Goal: Information Seeking & Learning: Learn about a topic

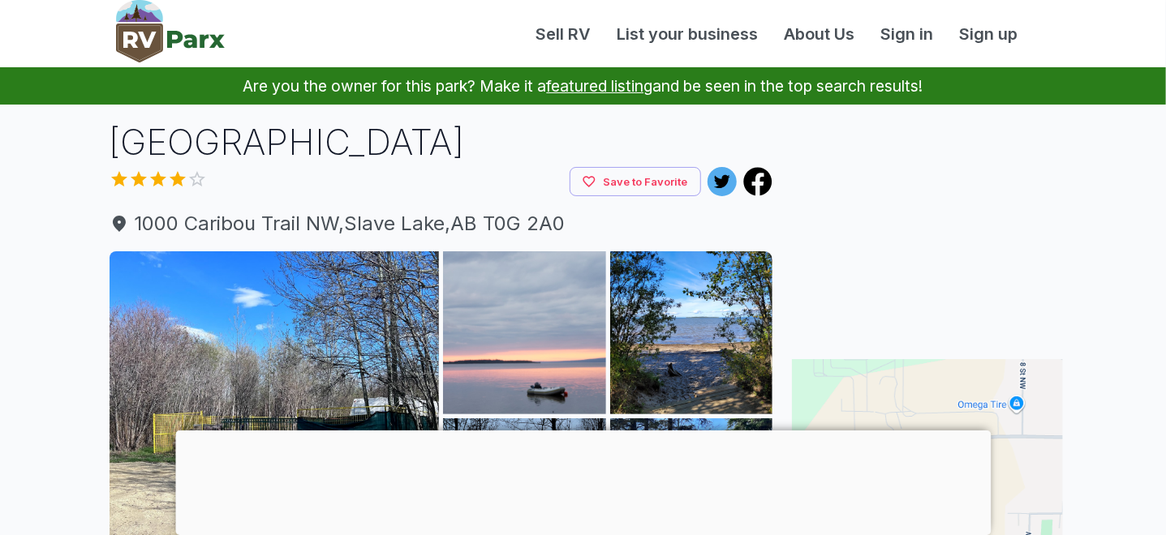
drag, startPoint x: 1172, startPoint y: 32, endPoint x: 1115, endPoint y: 5, distance: 63.5
drag, startPoint x: 1115, startPoint y: 5, endPoint x: 604, endPoint y: 127, distance: 524.8
click at [604, 127] on h1 "[GEOGRAPHIC_DATA]" at bounding box center [442, 142] width 664 height 49
